Goal: Task Accomplishment & Management: Manage account settings

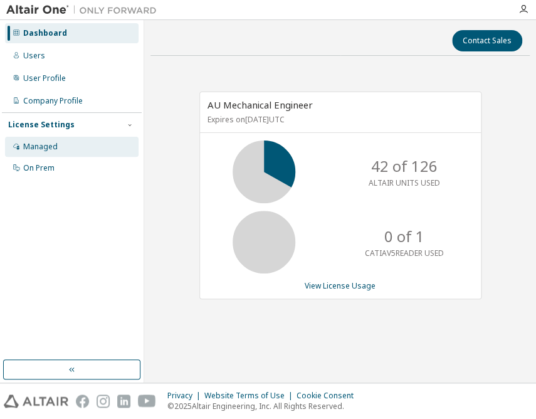
click at [21, 145] on div "Managed" at bounding box center [72, 147] width 134 height 20
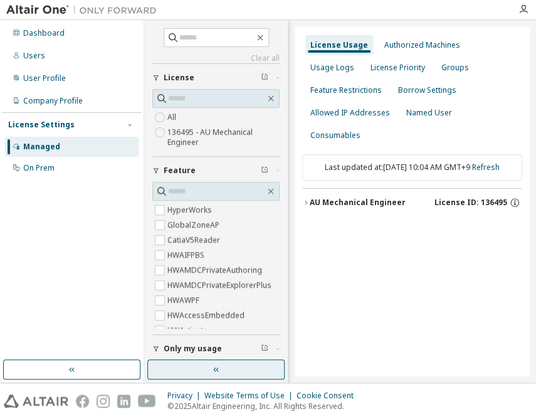
click at [212, 367] on icon "button" at bounding box center [216, 369] width 10 height 10
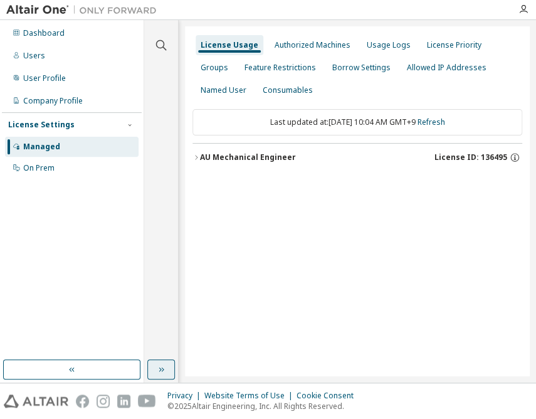
click at [274, 161] on div "AU Mechanical Engineer" at bounding box center [248, 157] width 96 height 10
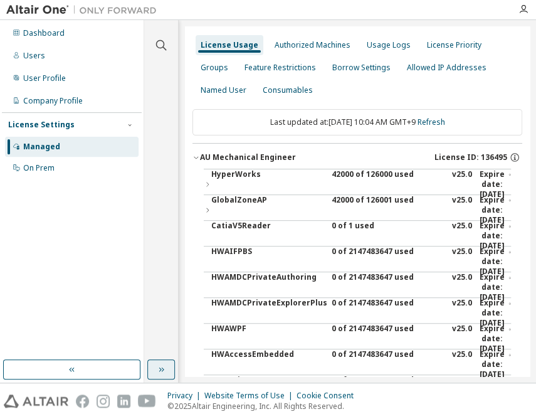
click at [367, 170] on div "42000 of 126000 used" at bounding box center [388, 184] width 113 height 30
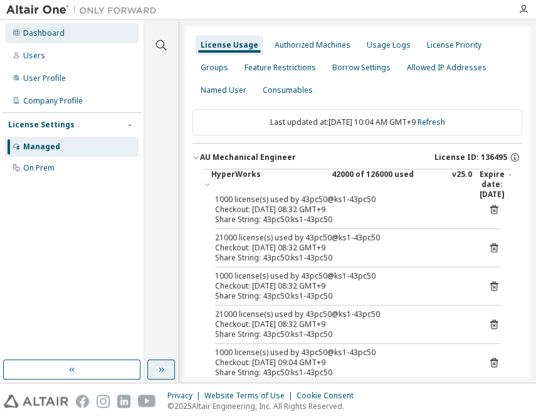
click at [24, 32] on div "Dashboard" at bounding box center [43, 33] width 41 height 10
